Goal: Find specific page/section

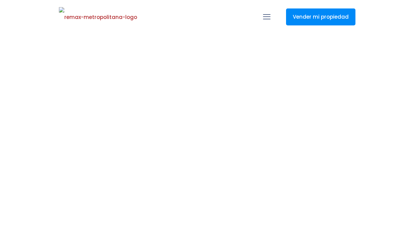
select select
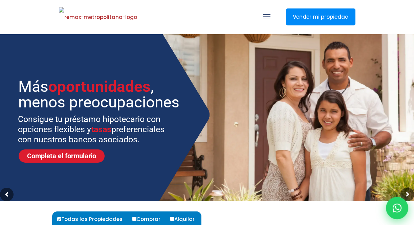
click at [398, 208] on icon at bounding box center [397, 208] width 9 height 9
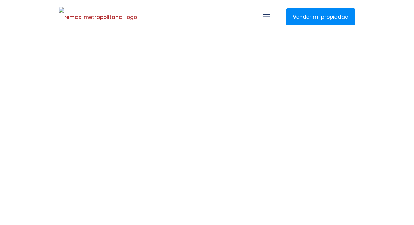
select select
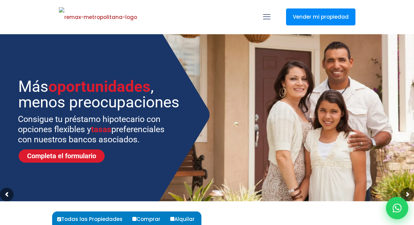
click at [396, 209] on icon at bounding box center [397, 208] width 9 height 9
click at [393, 212] on icon at bounding box center [397, 208] width 9 height 9
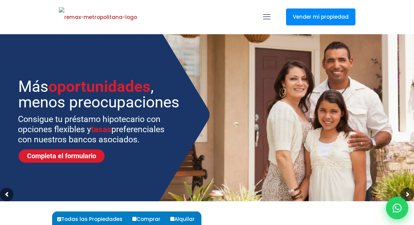
click at [393, 212] on icon at bounding box center [397, 208] width 9 height 9
